Goal: Transaction & Acquisition: Purchase product/service

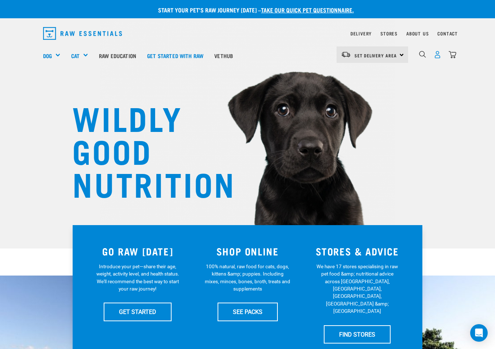
click at [437, 56] on img "dropdown navigation" at bounding box center [438, 55] width 8 height 8
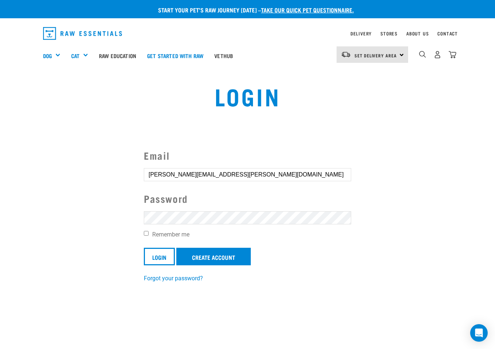
click at [160, 256] on input "Login" at bounding box center [159, 257] width 31 height 18
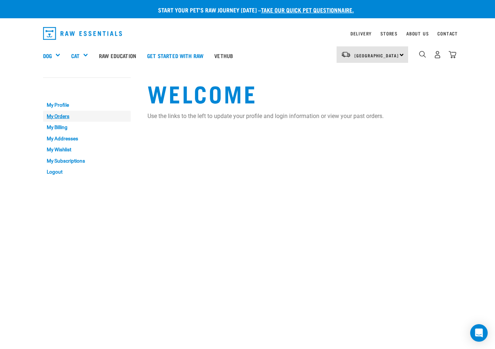
click at [64, 116] on link "My Orders" at bounding box center [87, 116] width 88 height 11
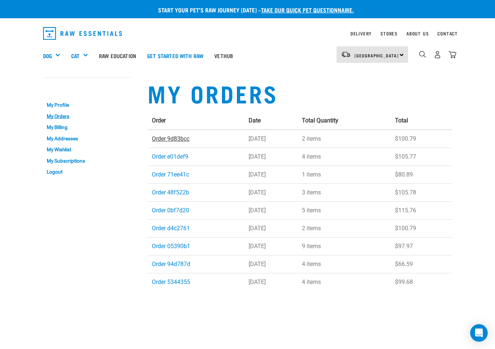
click at [161, 140] on link "Order 9d83bcc" at bounding box center [171, 138] width 38 height 7
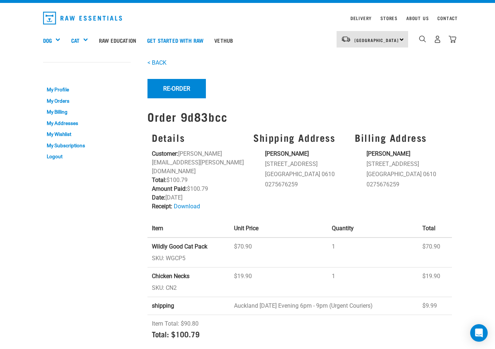
scroll to position [15, 0]
click at [62, 103] on link "My Orders" at bounding box center [87, 100] width 88 height 11
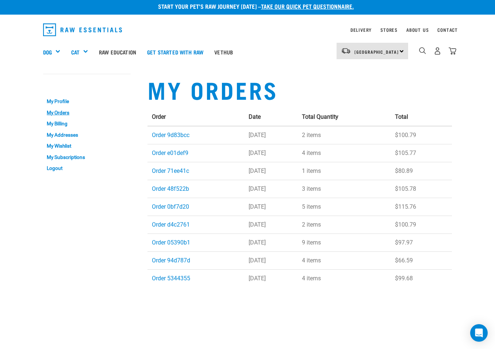
scroll to position [4, 0]
click at [169, 136] on link "Order 9d83bcc" at bounding box center [171, 134] width 38 height 7
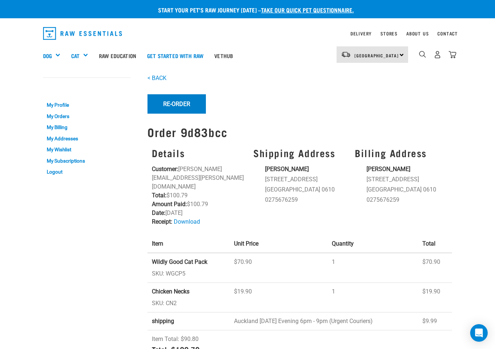
click at [166, 104] on button "Re-Order" at bounding box center [176, 103] width 58 height 19
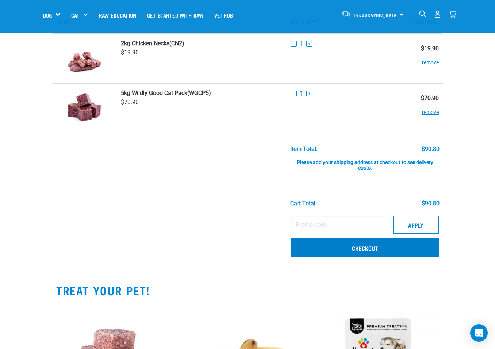
scroll to position [28, 0]
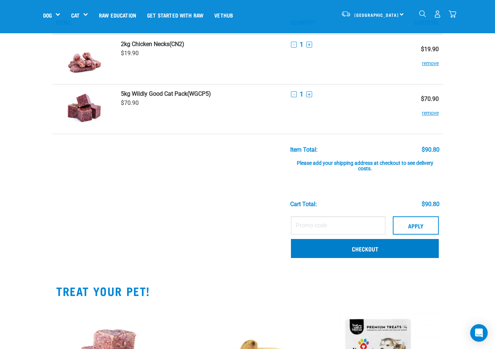
click at [360, 245] on link "Checkout" at bounding box center [365, 248] width 148 height 19
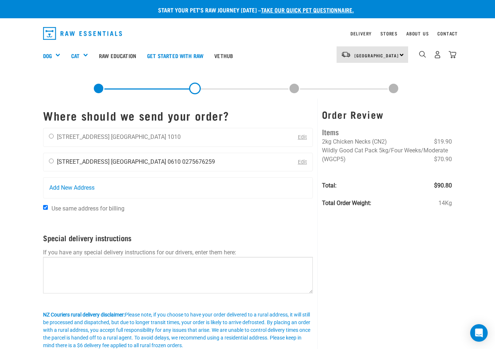
click at [53, 162] on input "radio" at bounding box center [51, 160] width 5 height 5
radio input "true"
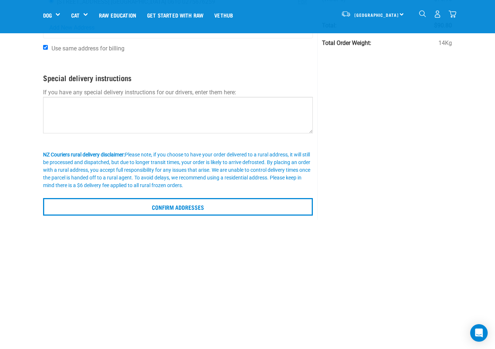
scroll to position [115, 0]
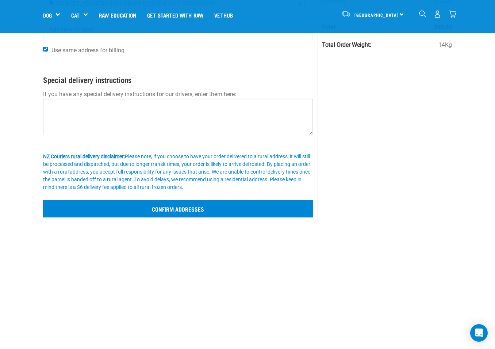
click at [170, 206] on input "Confirm addresses" at bounding box center [178, 209] width 270 height 18
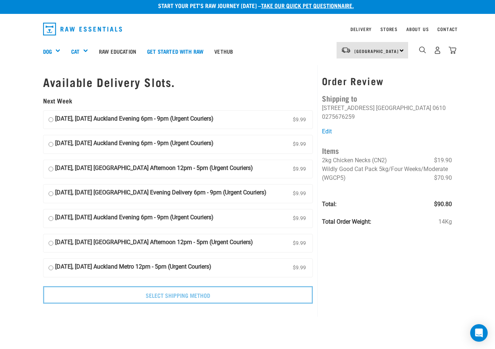
scroll to position [4, 0]
click at [95, 192] on strong "09 October, Thursday Auckland Evening Delivery 6pm - 9pm (Urgent Couriers)" at bounding box center [160, 193] width 211 height 11
click at [53, 192] on input "09 October, Thursday Auckland Evening Delivery 6pm - 9pm (Urgent Couriers) $9.99" at bounding box center [51, 193] width 5 height 11
radio input "true"
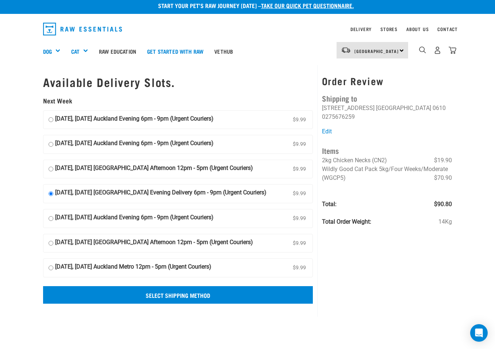
click at [179, 292] on input "Select Shipping Method" at bounding box center [178, 295] width 270 height 18
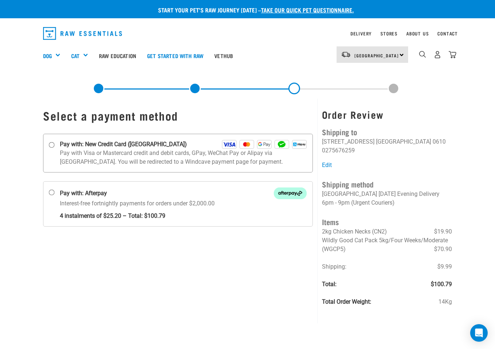
click at [53, 144] on input "Pay with: New Credit Card ([GEOGRAPHIC_DATA])" at bounding box center [52, 145] width 6 height 6
radio input "true"
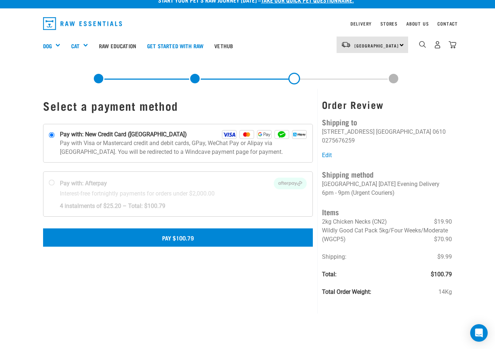
scroll to position [10, 0]
click at [179, 239] on button "Pay $100.79" at bounding box center [178, 237] width 270 height 18
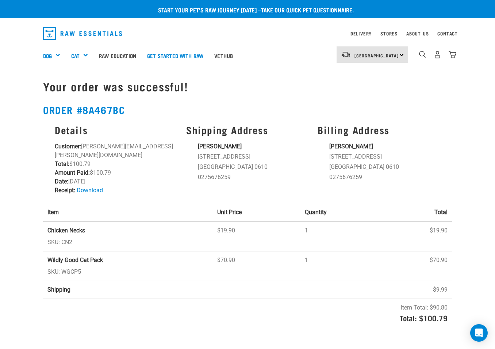
scroll to position [0, 0]
